Goal: Check status

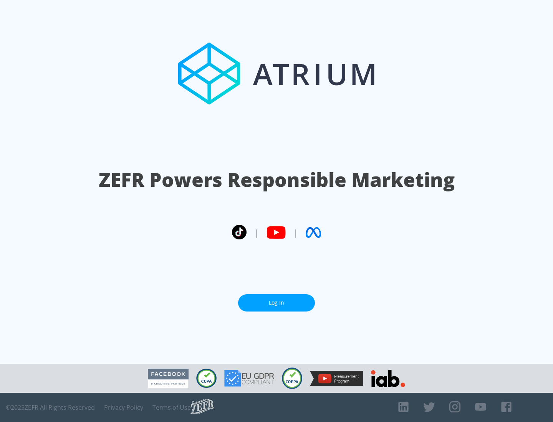
click at [276, 303] on link "Log In" at bounding box center [276, 302] width 77 height 17
